Goal: Task Accomplishment & Management: Complete application form

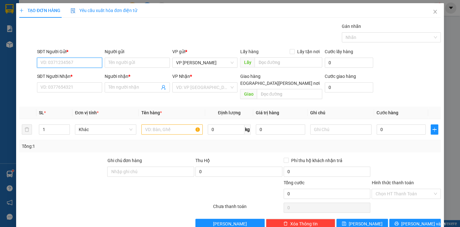
click at [89, 63] on input "SĐT Người Gửi *" at bounding box center [69, 63] width 65 height 10
type input "0974876757"
click at [92, 87] on input "SĐT Người Nhận *" at bounding box center [69, 87] width 65 height 10
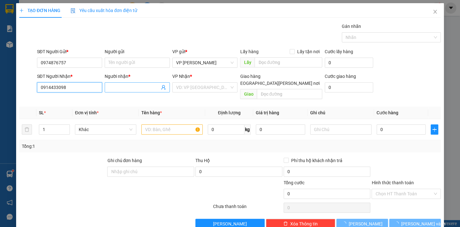
type input "0914433098"
click at [130, 86] on input "Người nhận *" at bounding box center [134, 87] width 51 height 7
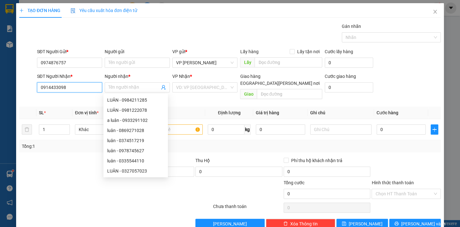
click at [91, 86] on input "0914433098" at bounding box center [69, 87] width 65 height 10
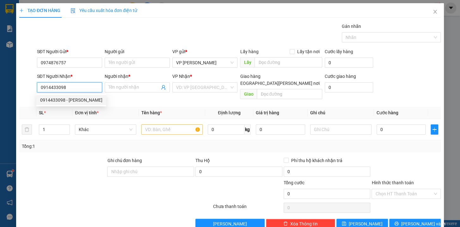
click at [76, 101] on div "0914433098 - [PERSON_NAME]" at bounding box center [71, 100] width 62 height 7
type input "[PERSON_NAME]"
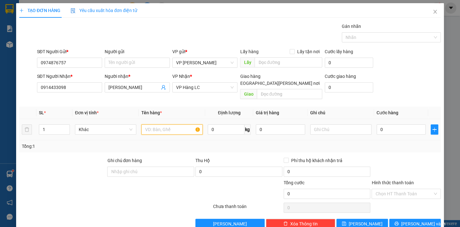
click at [165, 124] on input "text" at bounding box center [171, 129] width 61 height 10
type input "hộp xanh nhỏ kkt"
click at [389, 124] on input "0" at bounding box center [401, 129] width 49 height 10
type input "4"
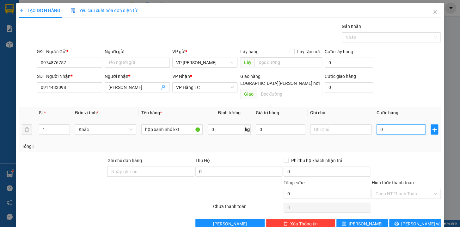
type input "4"
type input "40"
type input "400"
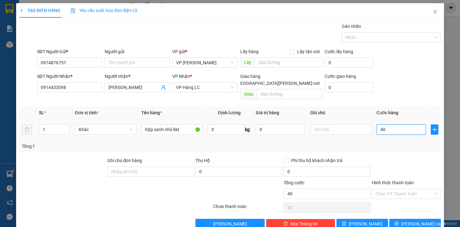
type input "400"
type input "4.000"
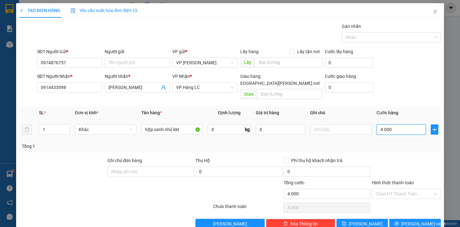
type input "40.000"
click at [115, 85] on input "[PERSON_NAME]" at bounding box center [134, 87] width 51 height 7
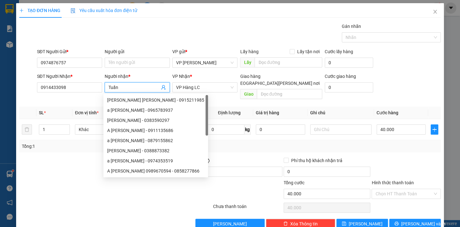
type input "Tuấn"
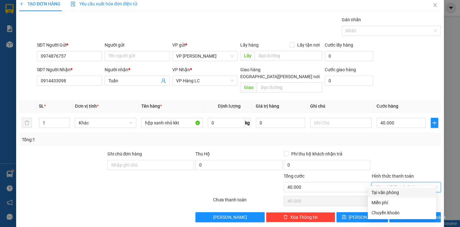
click at [401, 182] on input "Hình thức thanh toán" at bounding box center [404, 186] width 57 height 9
click at [396, 214] on div "Chuyển khoản" at bounding box center [402, 212] width 61 height 7
type input "0"
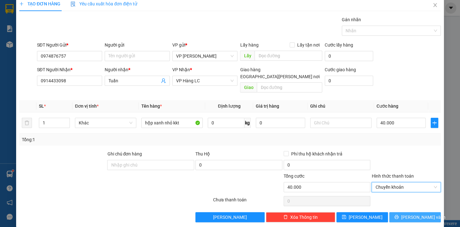
click at [410, 214] on span "[PERSON_NAME] và In" at bounding box center [424, 217] width 44 height 7
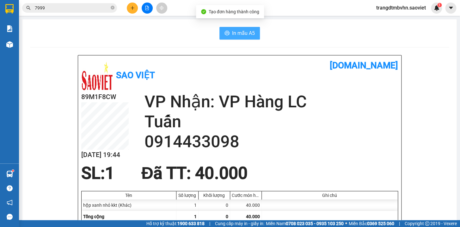
click at [247, 35] on span "In mẫu A5" at bounding box center [243, 33] width 23 height 8
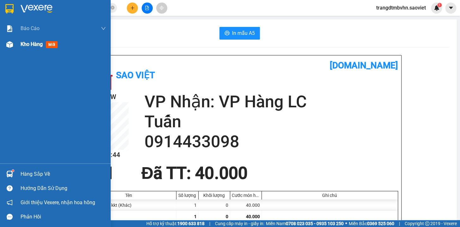
click at [32, 45] on span "Kho hàng" at bounding box center [32, 44] width 22 height 6
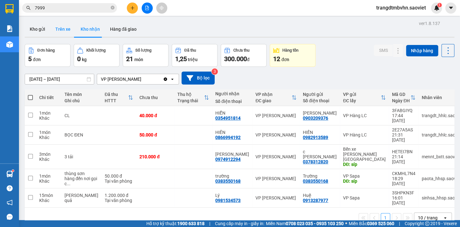
click at [65, 29] on button "Trên xe" at bounding box center [62, 29] width 25 height 15
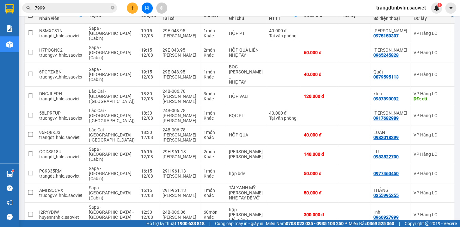
scroll to position [101, 0]
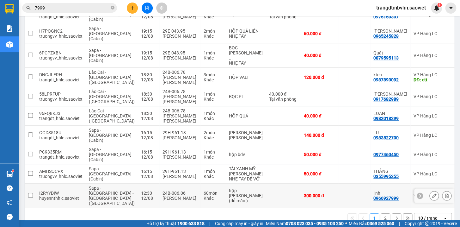
click at [445, 193] on icon at bounding box center [447, 195] width 4 height 4
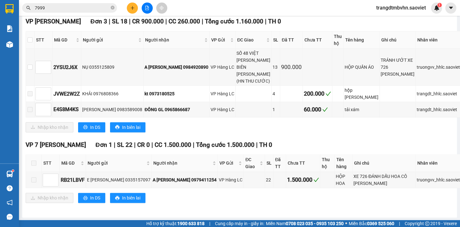
scroll to position [79, 0]
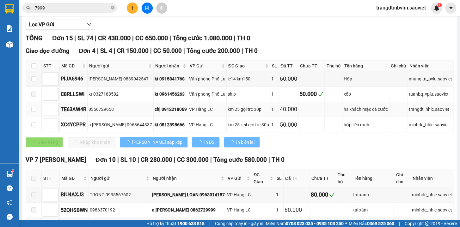
type input "[DATE]"
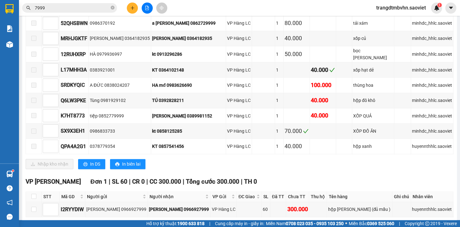
scroll to position [285, 0]
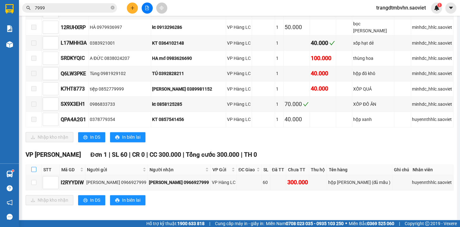
click at [34, 169] on input "checkbox" at bounding box center [33, 169] width 5 height 5
checkbox input "true"
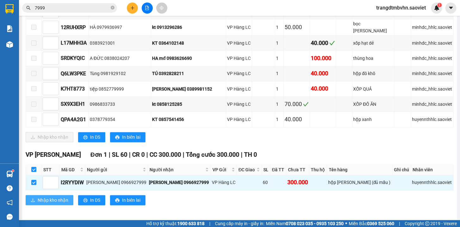
click at [54, 197] on span "Nhập kho nhận" at bounding box center [53, 200] width 31 height 7
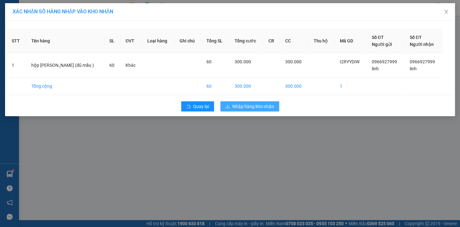
click at [247, 106] on span "Nhập hàng kho nhận" at bounding box center [254, 106] width 42 height 7
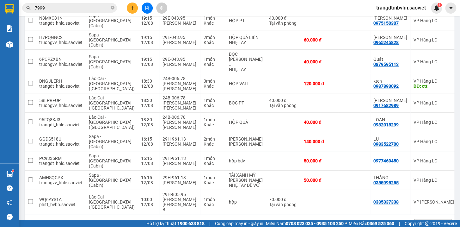
scroll to position [101, 0]
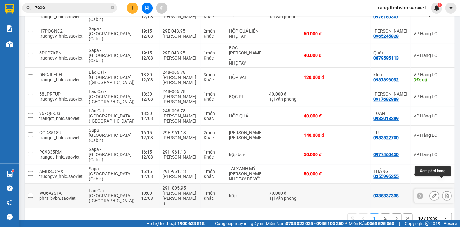
click at [445, 193] on icon at bounding box center [447, 195] width 4 height 4
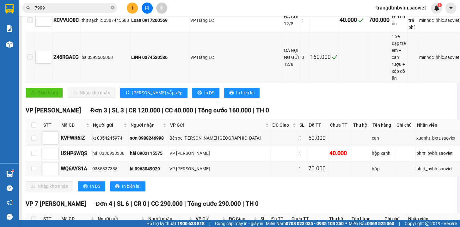
scroll to position [257, 0]
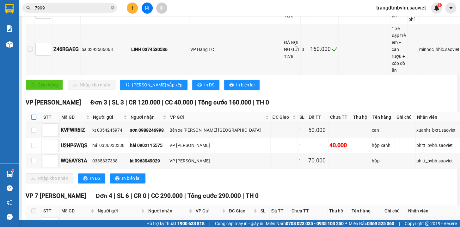
click at [33, 115] on input "checkbox" at bounding box center [33, 117] width 5 height 5
checkbox input "true"
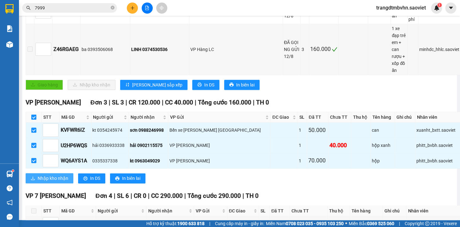
click at [57, 175] on span "Nhập kho nhận" at bounding box center [53, 178] width 31 height 7
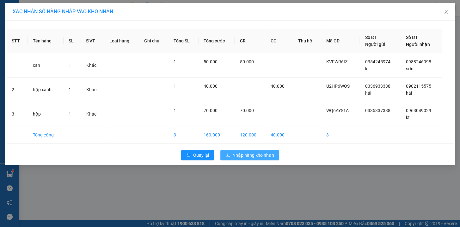
click at [269, 155] on span "Nhập hàng kho nhận" at bounding box center [254, 155] width 42 height 7
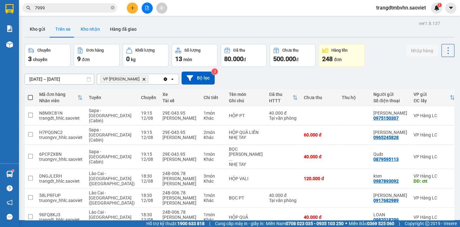
click at [83, 28] on button "Kho nhận" at bounding box center [90, 29] width 29 height 15
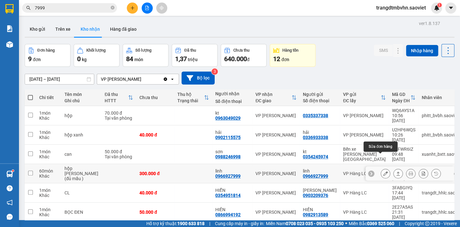
click at [384, 171] on icon at bounding box center [386, 173] width 4 height 4
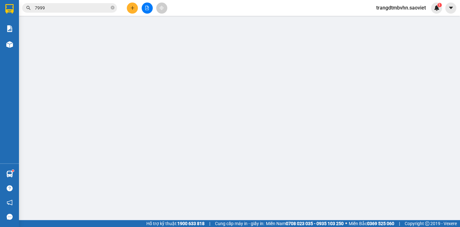
type input "0966927999"
type input "linh"
type input "0966927999"
type input "linh"
type input "300.000"
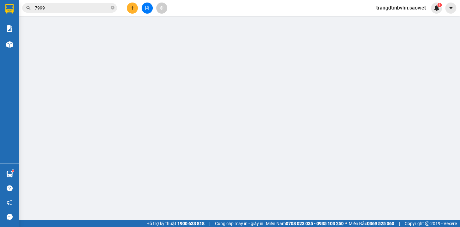
type input "300.000"
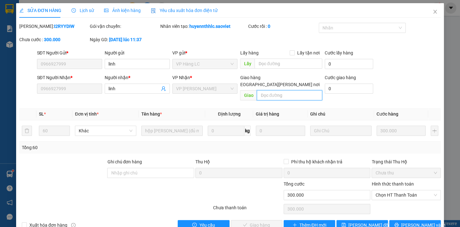
click at [303, 90] on input "text" at bounding box center [290, 95] width 66 height 10
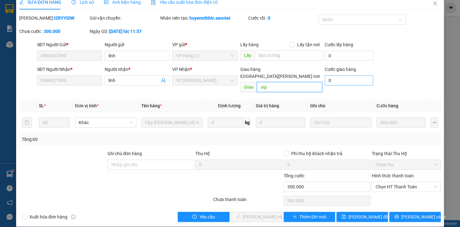
type input "síp"
click at [340, 81] on input "0" at bounding box center [349, 80] width 48 height 10
type input "1"
type input "300.001"
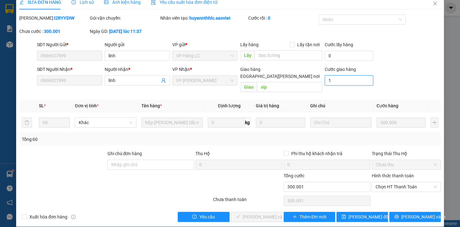
type input "10"
type input "300.010"
type input "100"
type input "300.100"
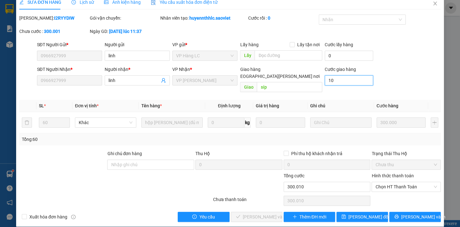
type input "300.100"
type input "1.000"
type input "301.000"
type input "10.000"
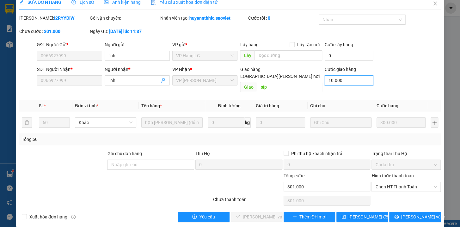
type input "310.000"
type input "100.000"
type input "400.000"
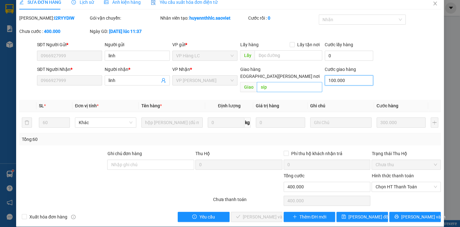
type input "100.000"
click at [270, 83] on input "síp" at bounding box center [290, 87] width 66 height 10
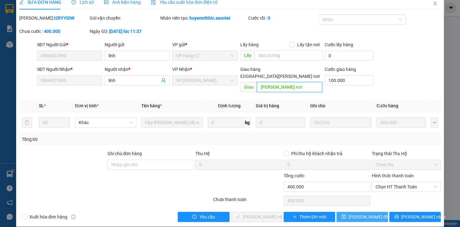
type input "[PERSON_NAME] nơi"
click at [378, 212] on button "[PERSON_NAME] đổi" at bounding box center [363, 217] width 52 height 10
